Goal: Information Seeking & Learning: Learn about a topic

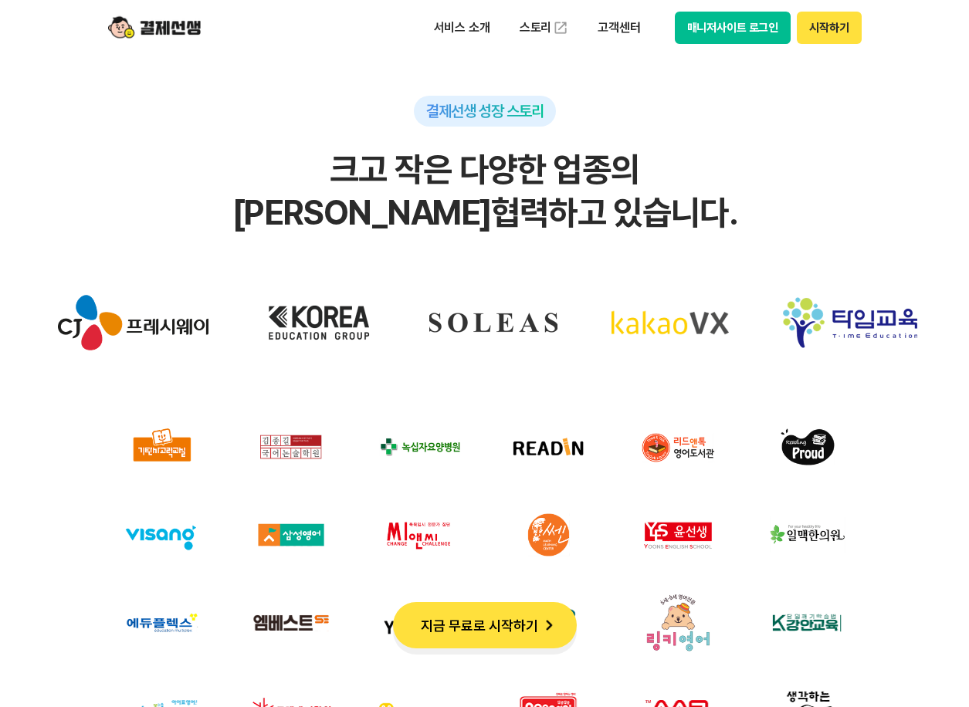
scroll to position [4479, 0]
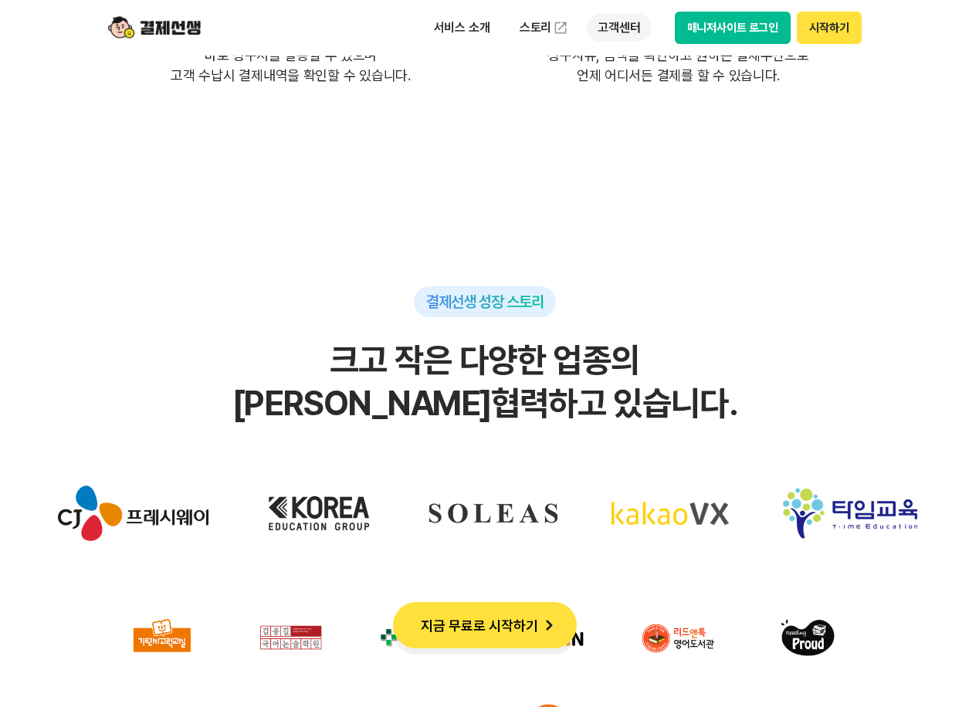
click at [602, 32] on p "고객센터" at bounding box center [619, 28] width 64 height 28
click at [637, 86] on link "자주 묻는 질문" at bounding box center [652, 91] width 130 height 31
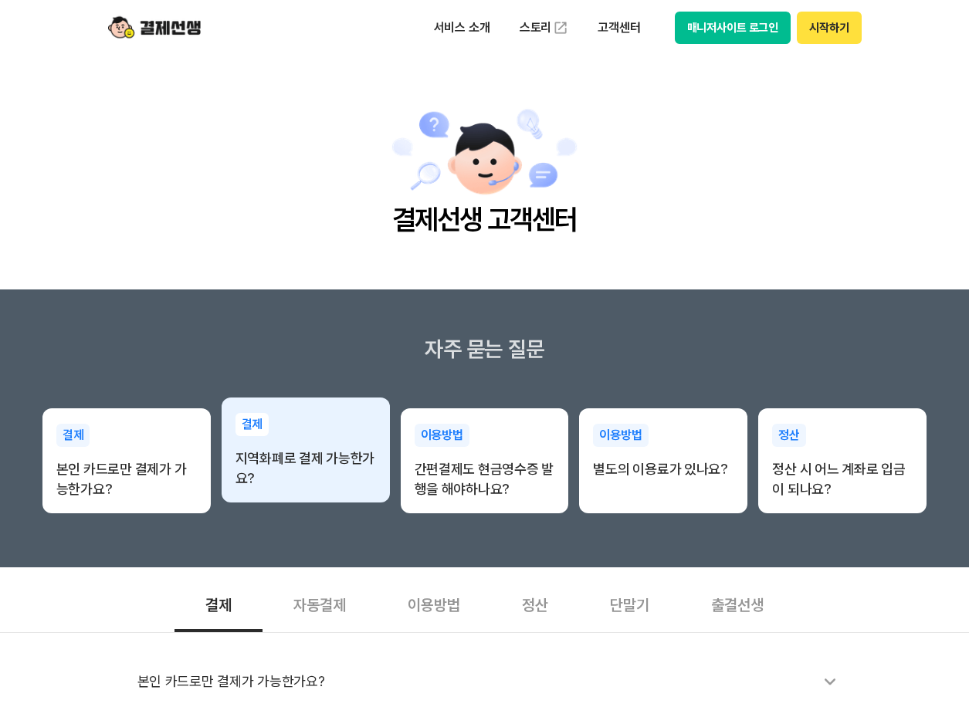
click at [314, 465] on p "지역화폐로 결제 가능한가요?" at bounding box center [306, 469] width 141 height 40
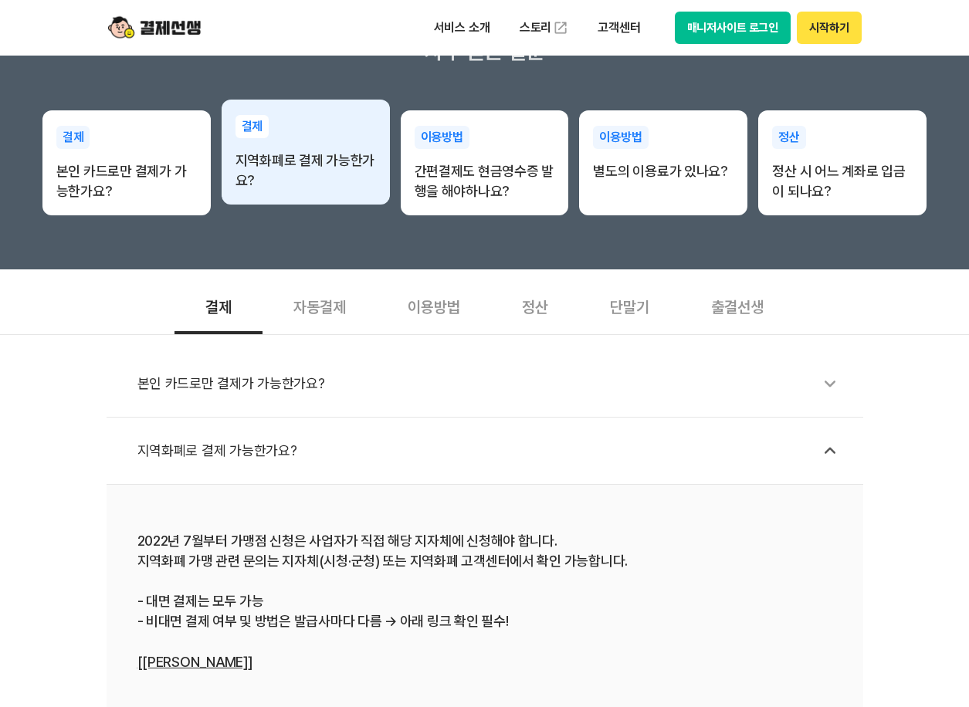
scroll to position [309, 0]
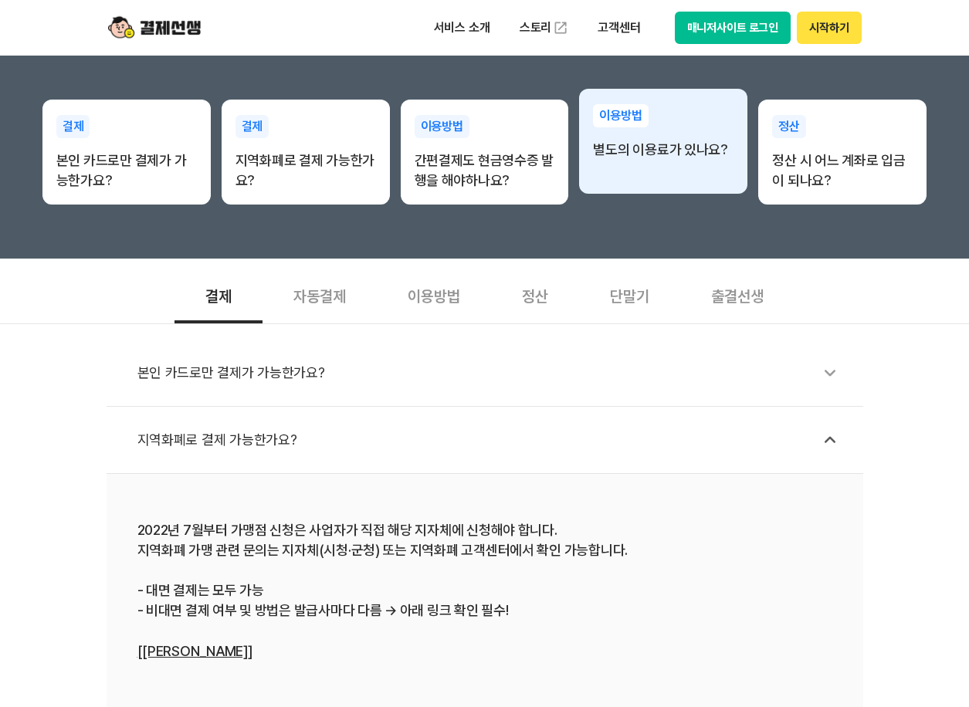
click at [714, 157] on p "별도의 이용료가 있나요?" at bounding box center [663, 150] width 141 height 20
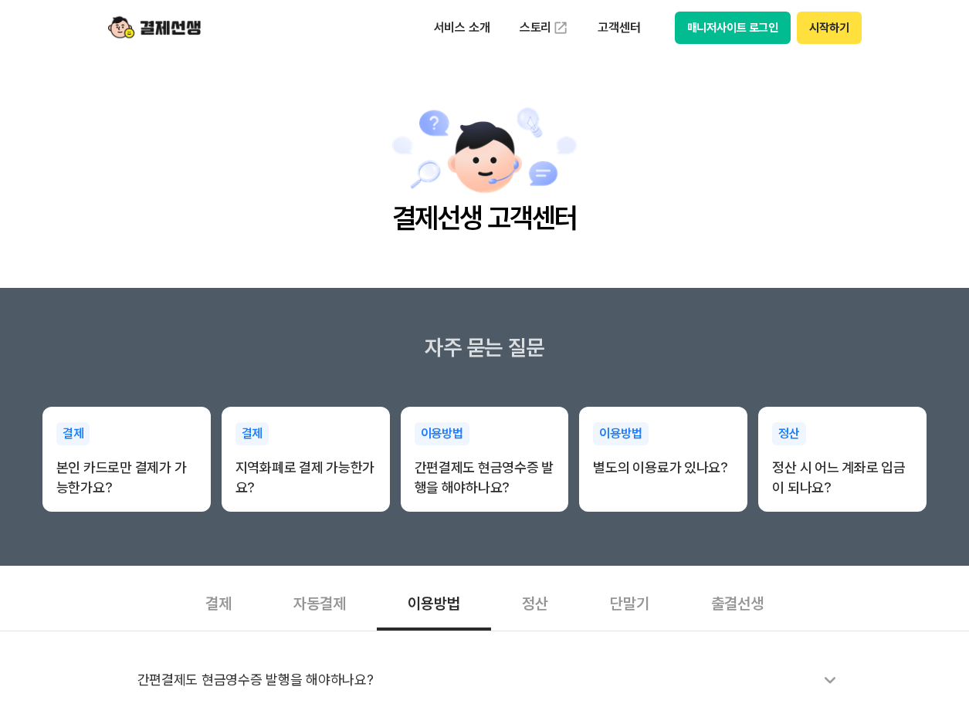
scroll to position [0, 0]
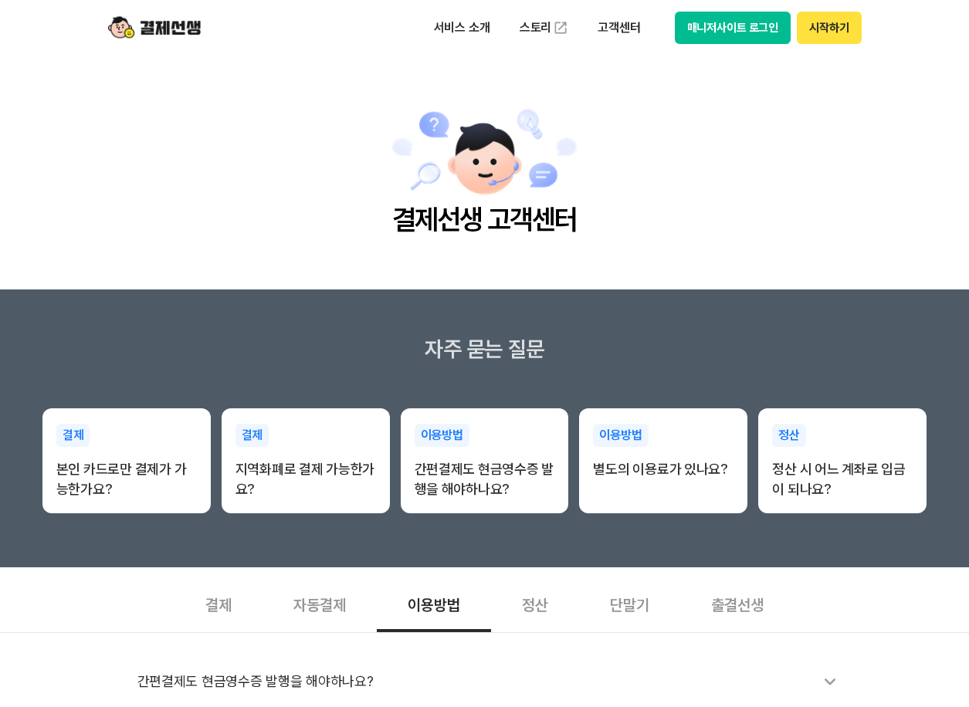
click at [829, 28] on button "시작하기" at bounding box center [829, 28] width 64 height 32
click at [605, 29] on p "고객센터" at bounding box center [619, 28] width 64 height 28
click at [650, 131] on link "이용 가이드" at bounding box center [652, 124] width 130 height 34
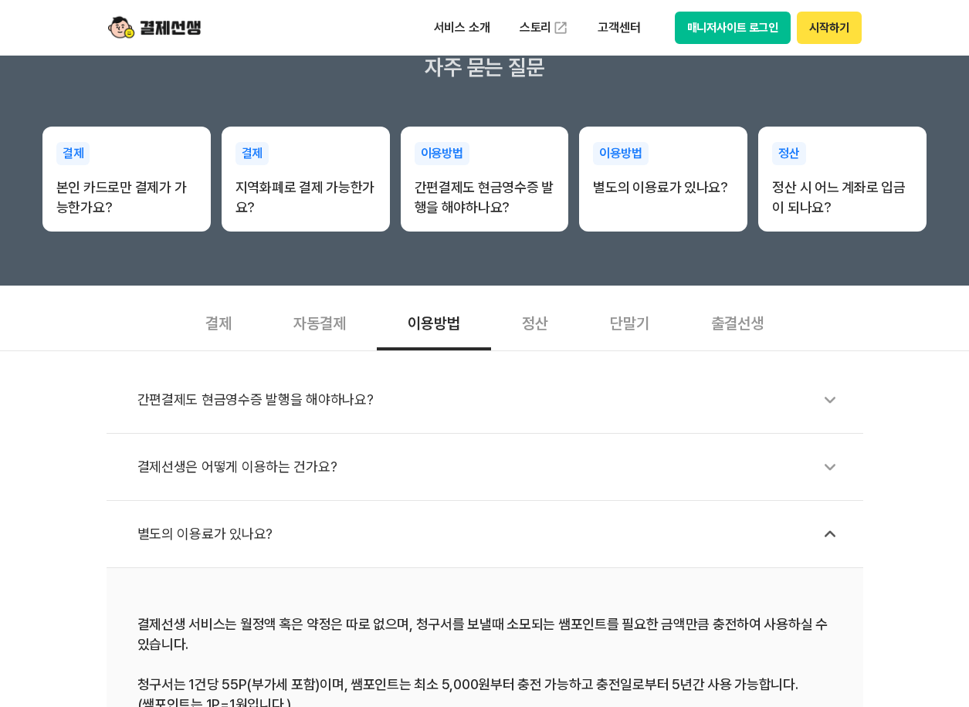
scroll to position [309, 0]
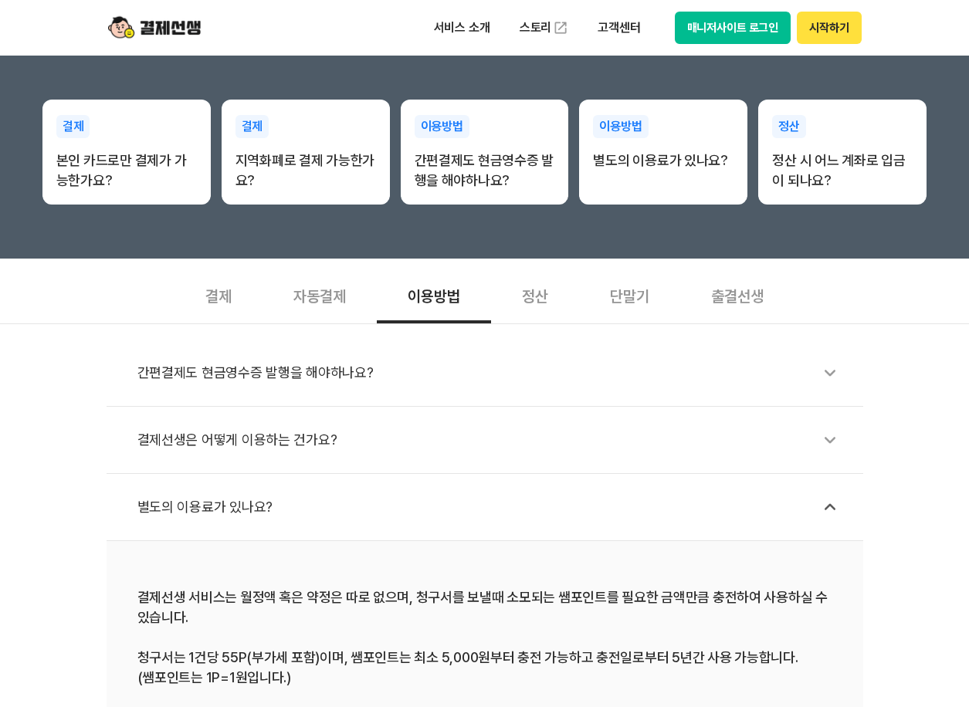
click at [638, 307] on div "단말기" at bounding box center [629, 294] width 101 height 57
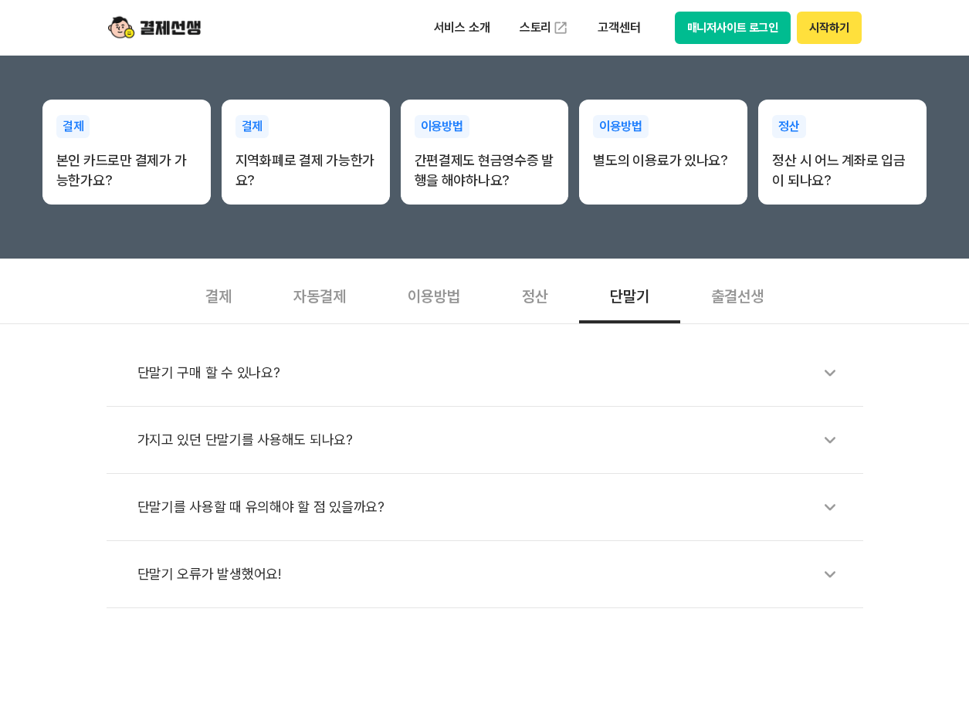
click at [272, 441] on div "가지고 있던 단말기를 사용해도 되나요?" at bounding box center [492, 440] width 710 height 36
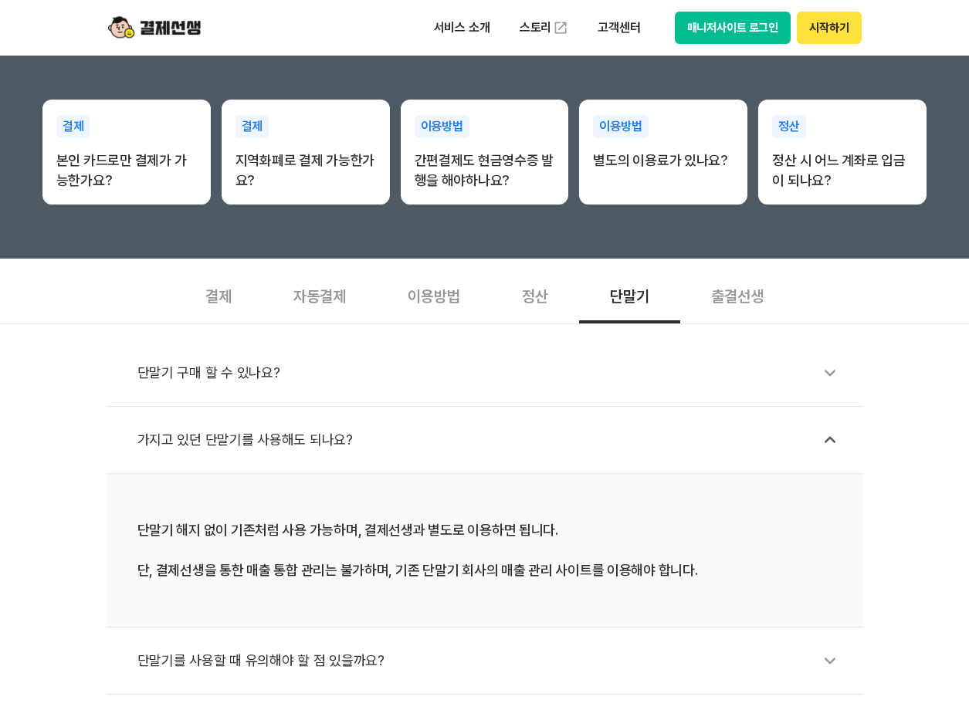
click at [738, 298] on div "출결선생" at bounding box center [737, 294] width 114 height 57
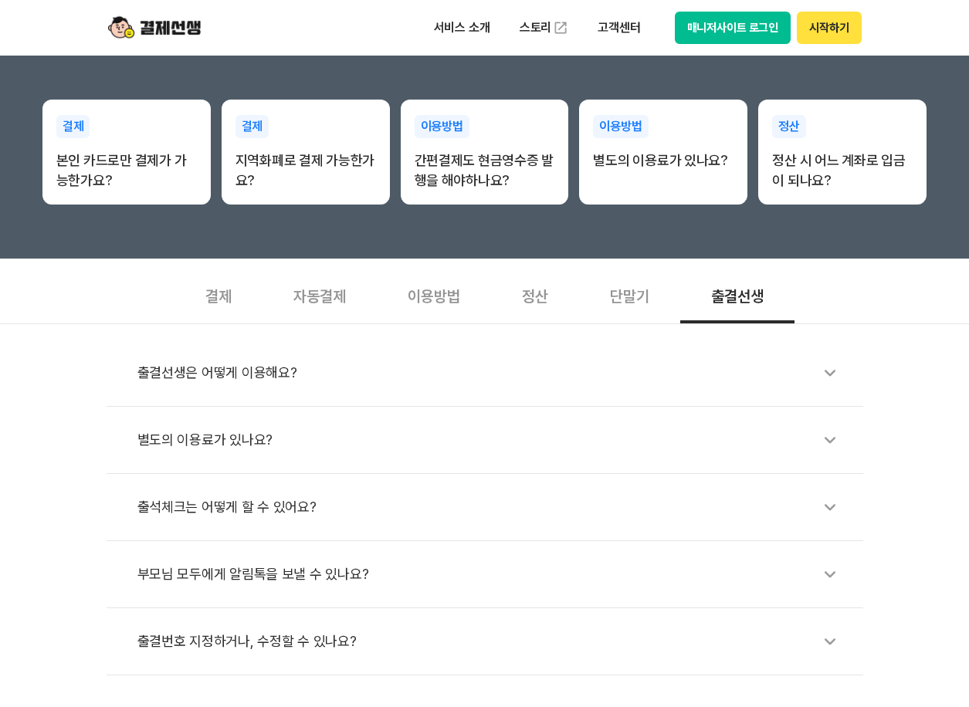
click at [249, 431] on div "별도의 이용료가 있나요?" at bounding box center [492, 440] width 710 height 36
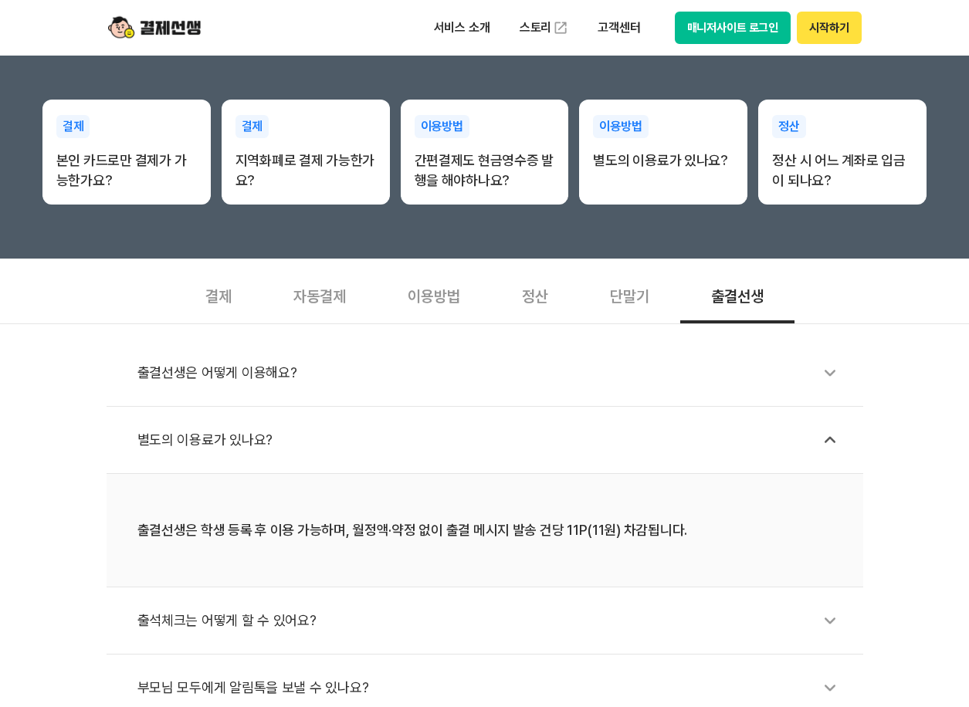
click at [270, 378] on div "출결선생은 어떻게 이용해요?" at bounding box center [492, 373] width 710 height 36
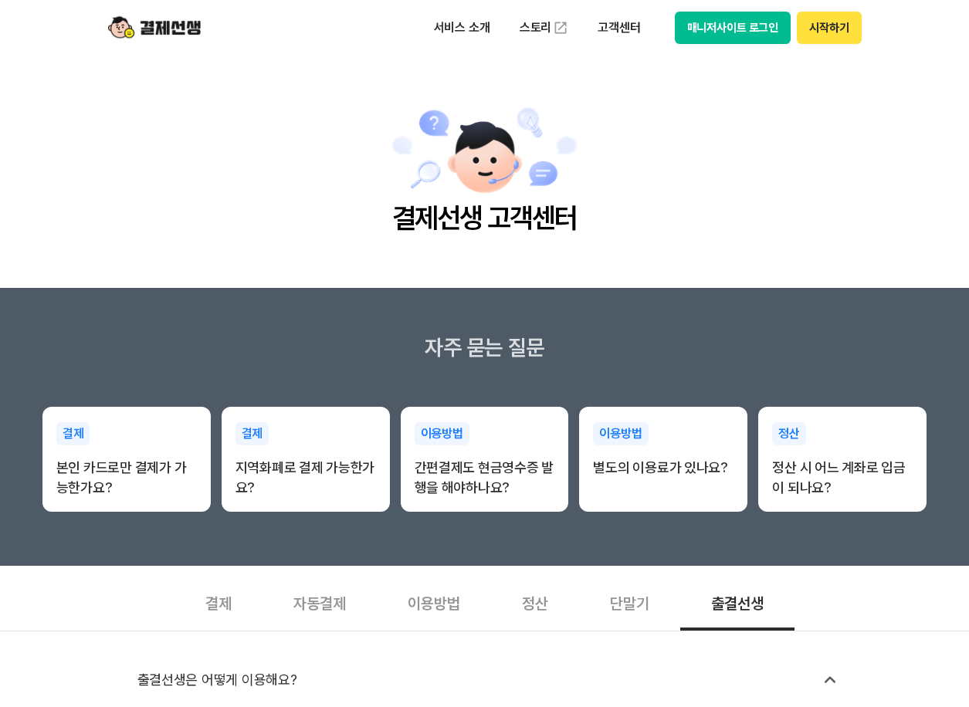
scroll to position [0, 0]
